Goal: Information Seeking & Learning: Check status

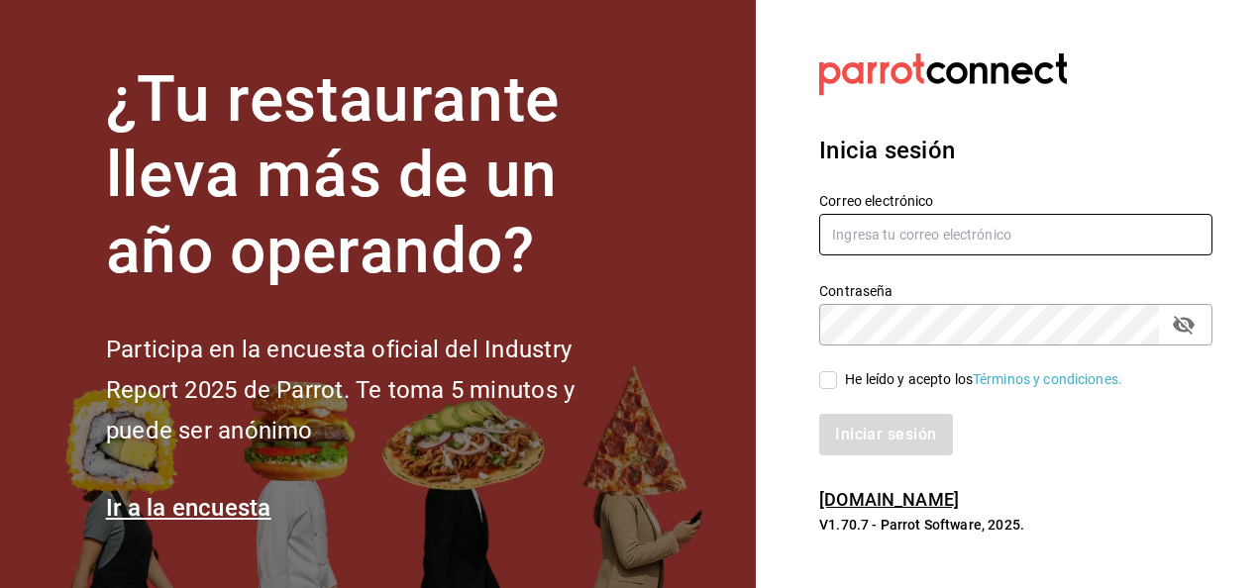
type input "[EMAIL_ADDRESS][PERSON_NAME][DOMAIN_NAME]"
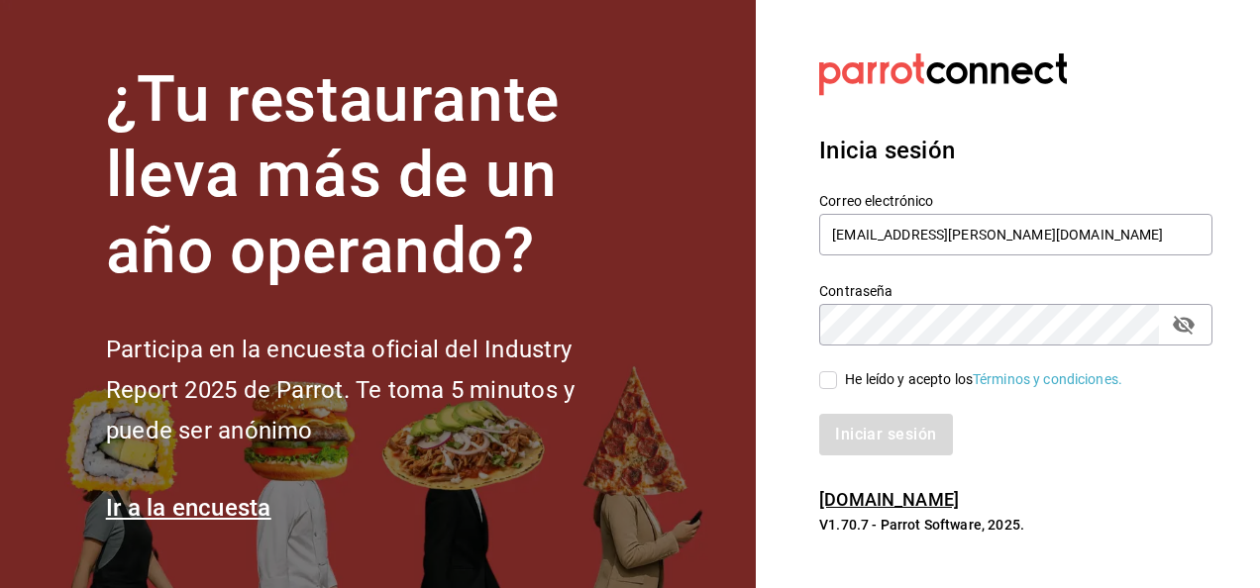
click at [828, 372] on input "He leído y acepto los Términos y condiciones." at bounding box center [828, 380] width 18 height 18
checkbox input "true"
click at [870, 432] on button "Iniciar sesión" at bounding box center [886, 435] width 135 height 42
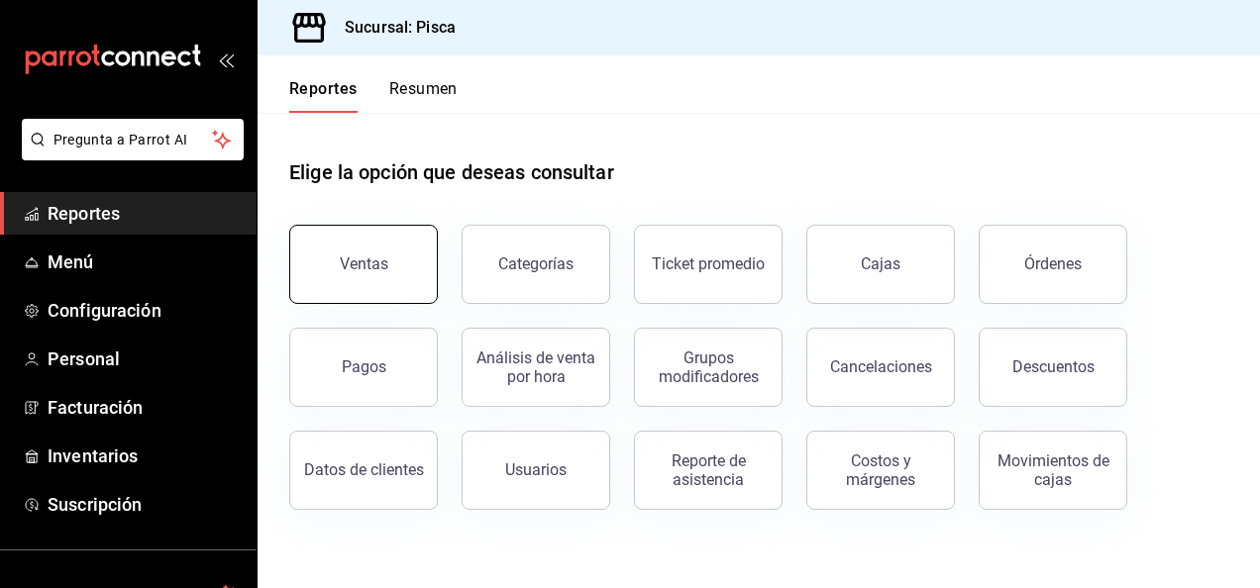
click at [374, 281] on button "Ventas" at bounding box center [363, 264] width 149 height 79
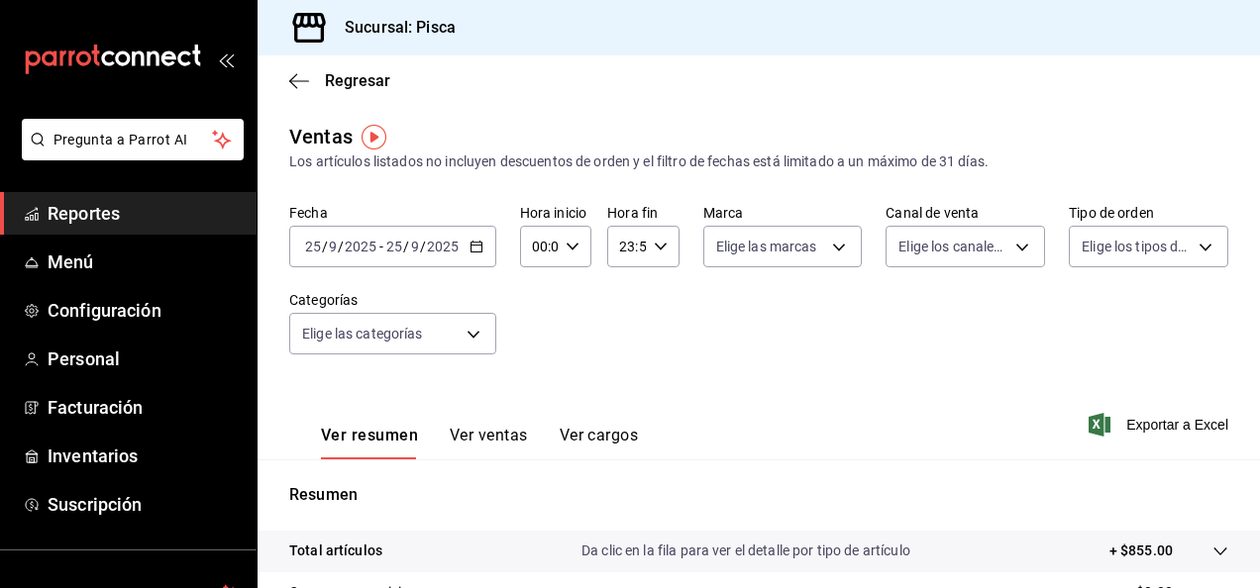
click at [474, 250] on icon "button" at bounding box center [476, 247] width 14 height 14
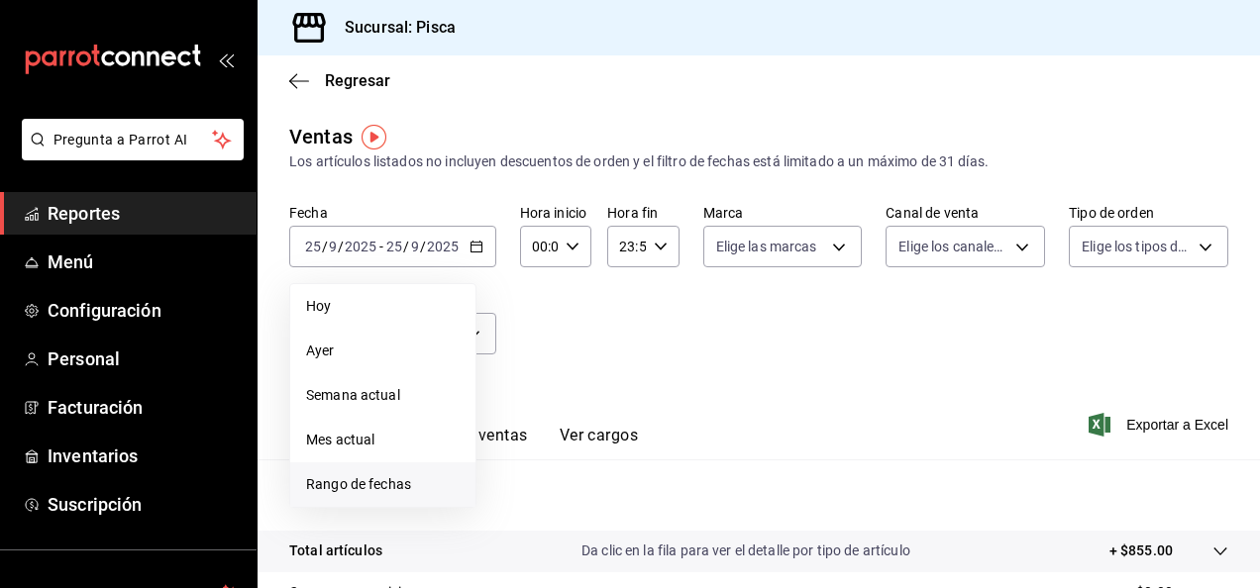
click at [378, 481] on span "Rango de fechas" at bounding box center [383, 484] width 154 height 21
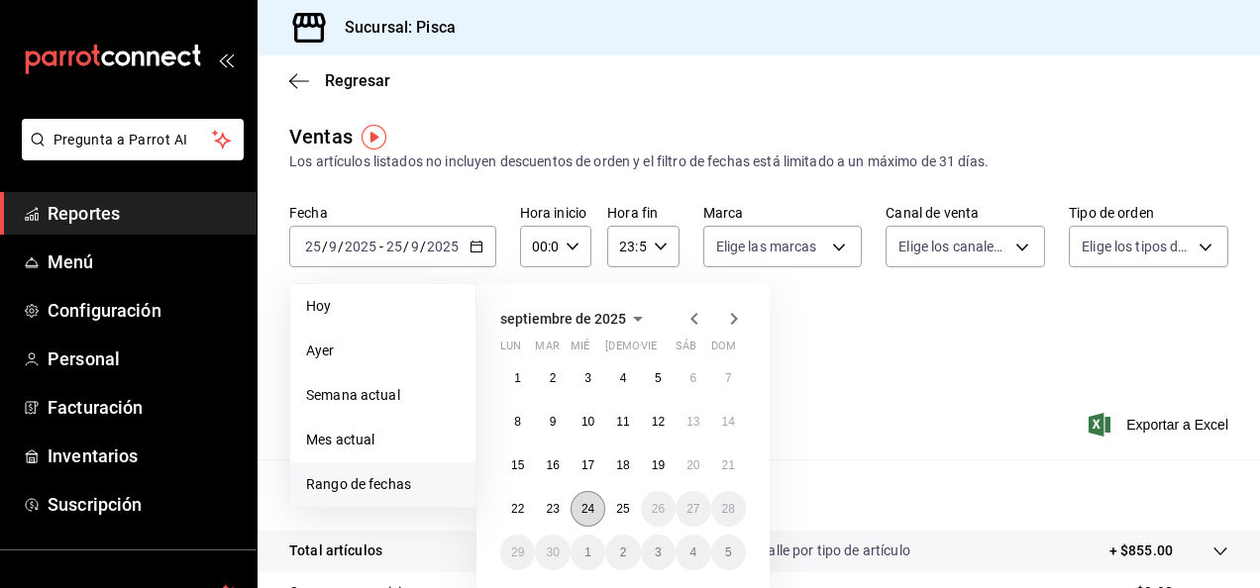
click at [589, 512] on abbr "24" at bounding box center [587, 509] width 13 height 14
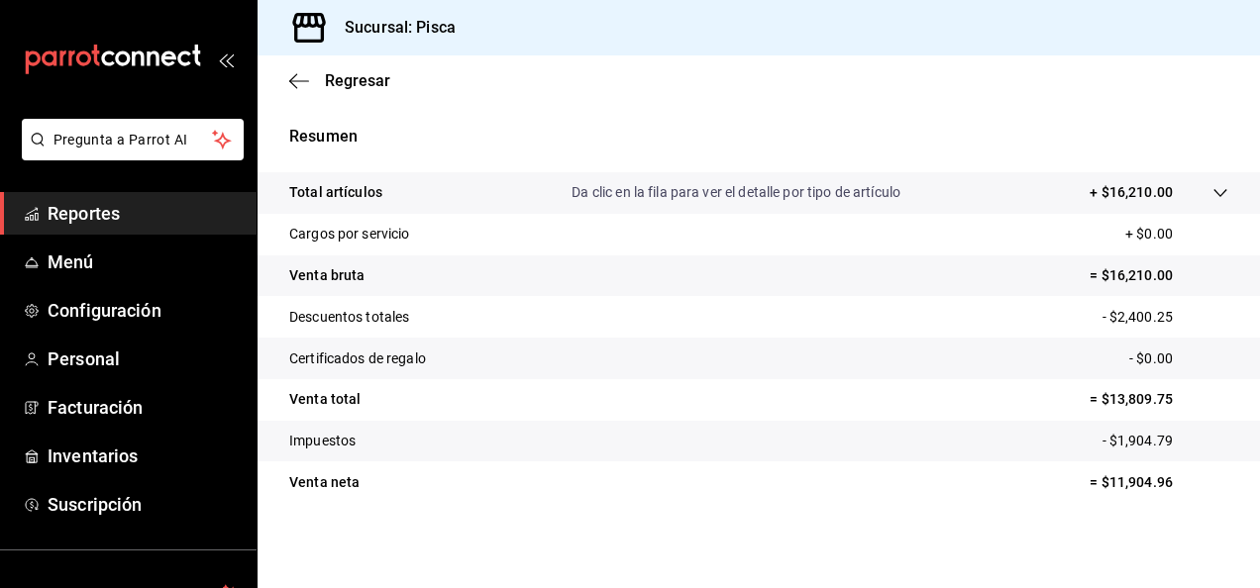
scroll to position [361, 0]
drag, startPoint x: 1089, startPoint y: 390, endPoint x: 1191, endPoint y: 393, distance: 101.1
click at [1191, 393] on p "= $13,809.75" at bounding box center [1158, 397] width 139 height 21
copy p "$13,809.75"
